Goal: Navigation & Orientation: Find specific page/section

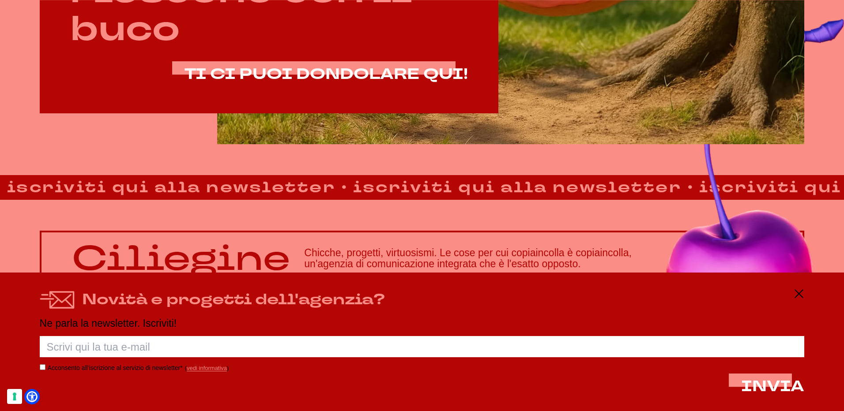
scroll to position [742, 0]
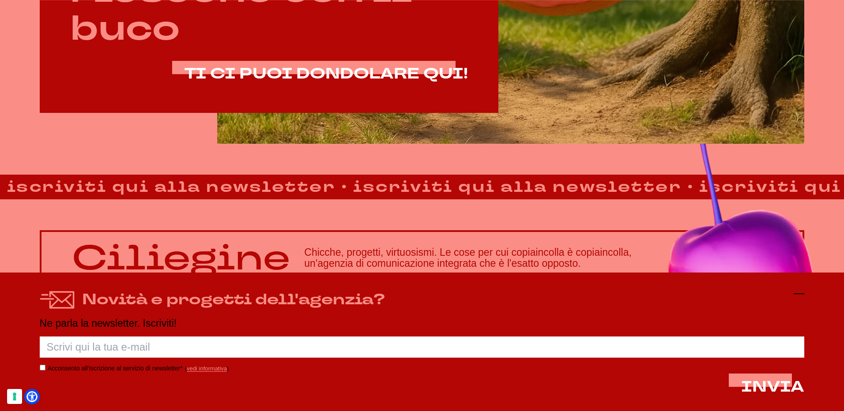
click at [797, 297] on icon at bounding box center [799, 294] width 11 height 11
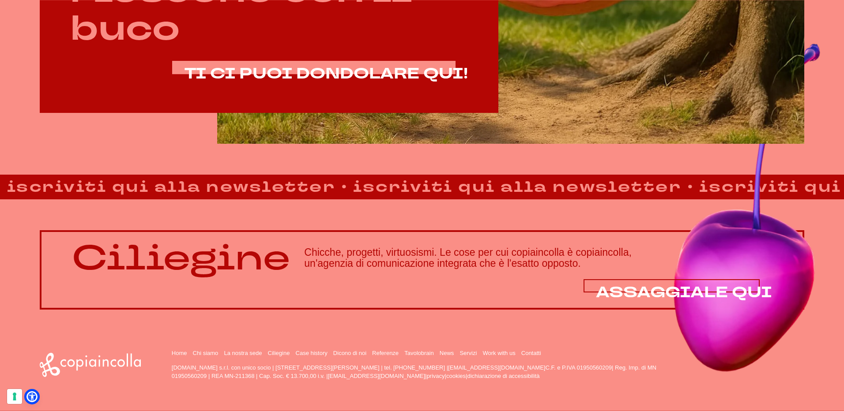
click at [644, 293] on span "ASSAGGIALE QUI" at bounding box center [684, 292] width 176 height 20
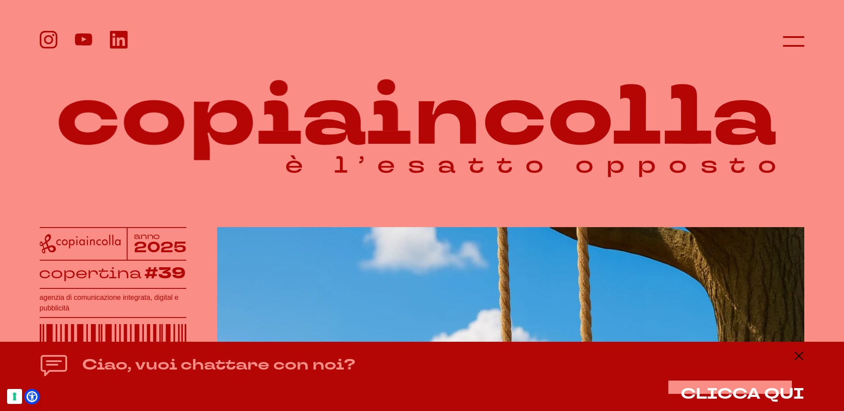
scroll to position [0, 0]
click at [789, 47] on icon at bounding box center [793, 41] width 21 height 21
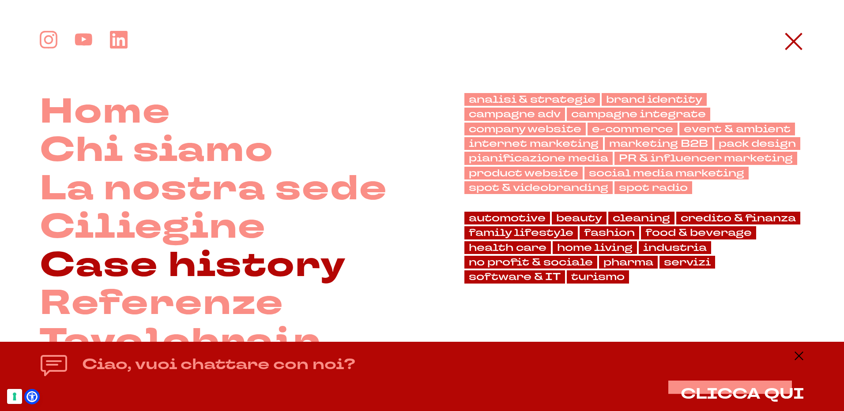
click at [188, 260] on link "Case history" at bounding box center [193, 266] width 307 height 38
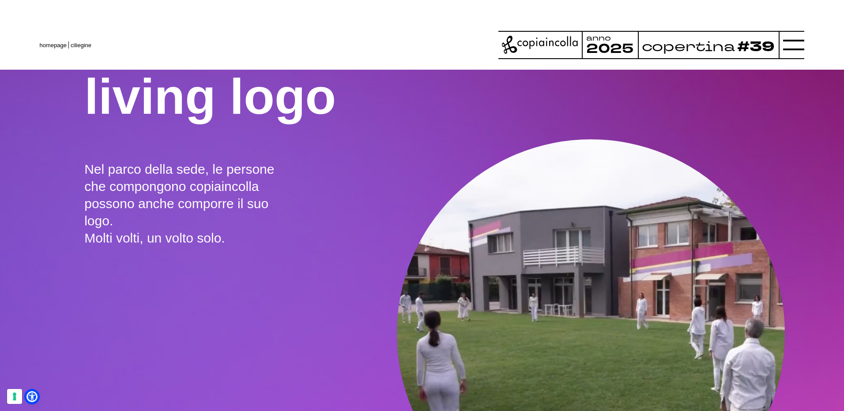
scroll to position [1895, 0]
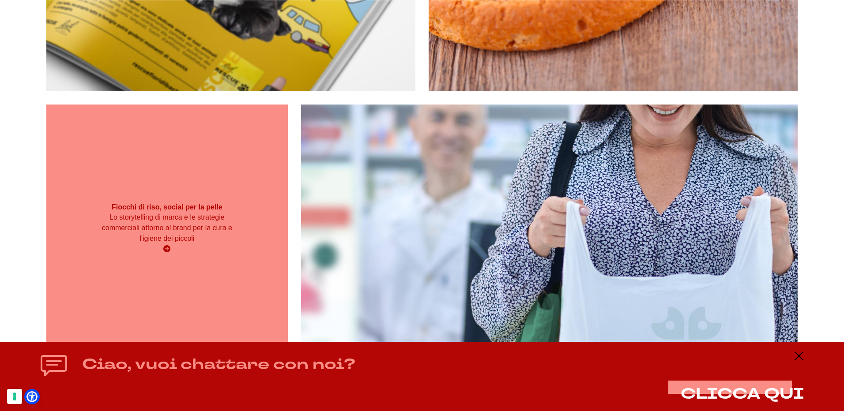
scroll to position [750, 0]
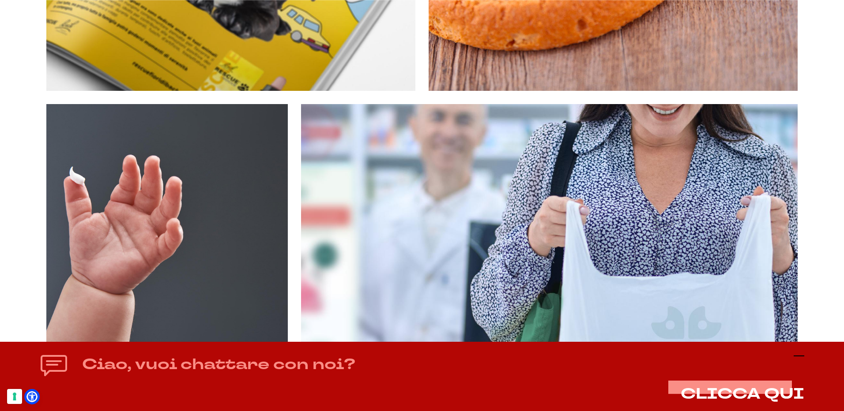
click at [800, 354] on icon at bounding box center [799, 356] width 11 height 11
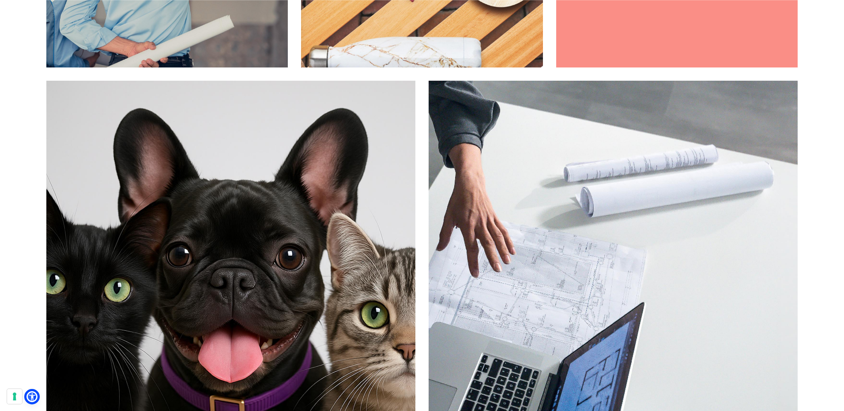
scroll to position [5544, 0]
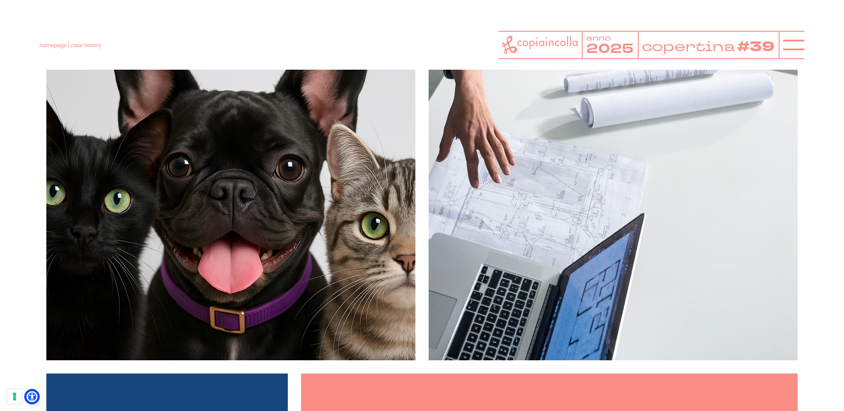
scroll to position [5632, 0]
